Goal: Task Accomplishment & Management: Manage account settings

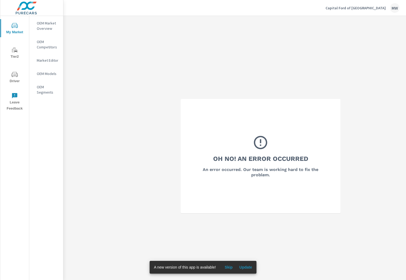
click at [367, 9] on p "Capital Ford of Wilmington" at bounding box center [355, 8] width 60 height 5
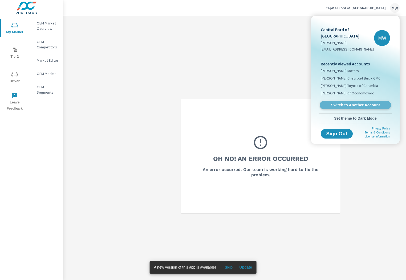
click at [353, 103] on span "Switch to Another Account" at bounding box center [354, 105] width 65 height 5
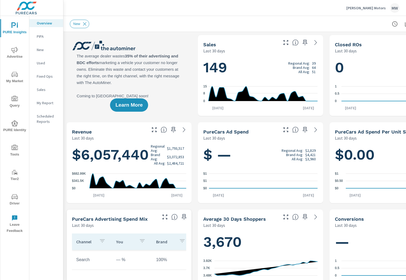
click at [16, 76] on icon "nav menu" at bounding box center [14, 74] width 6 height 5
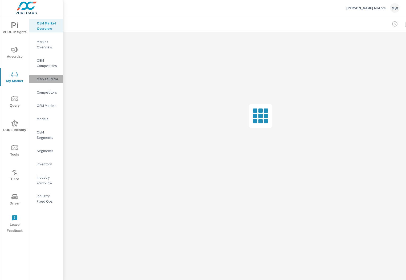
click at [45, 81] on p "Market Editor" at bounding box center [48, 78] width 22 height 5
